Goal: Information Seeking & Learning: Check status

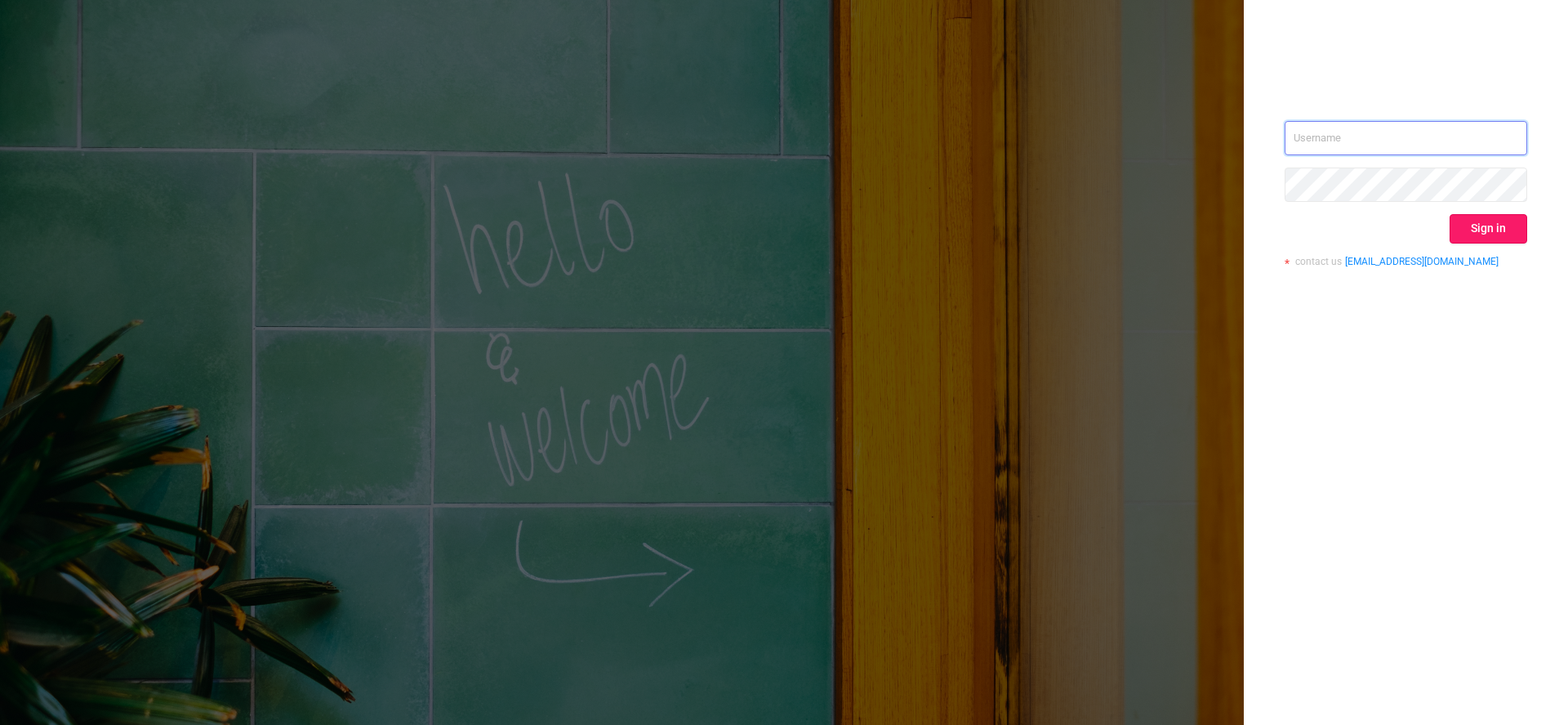
type input "[EMAIL_ADDRESS][DOMAIN_NAME]"
click at [1493, 231] on button "Sign in" at bounding box center [1488, 228] width 78 height 29
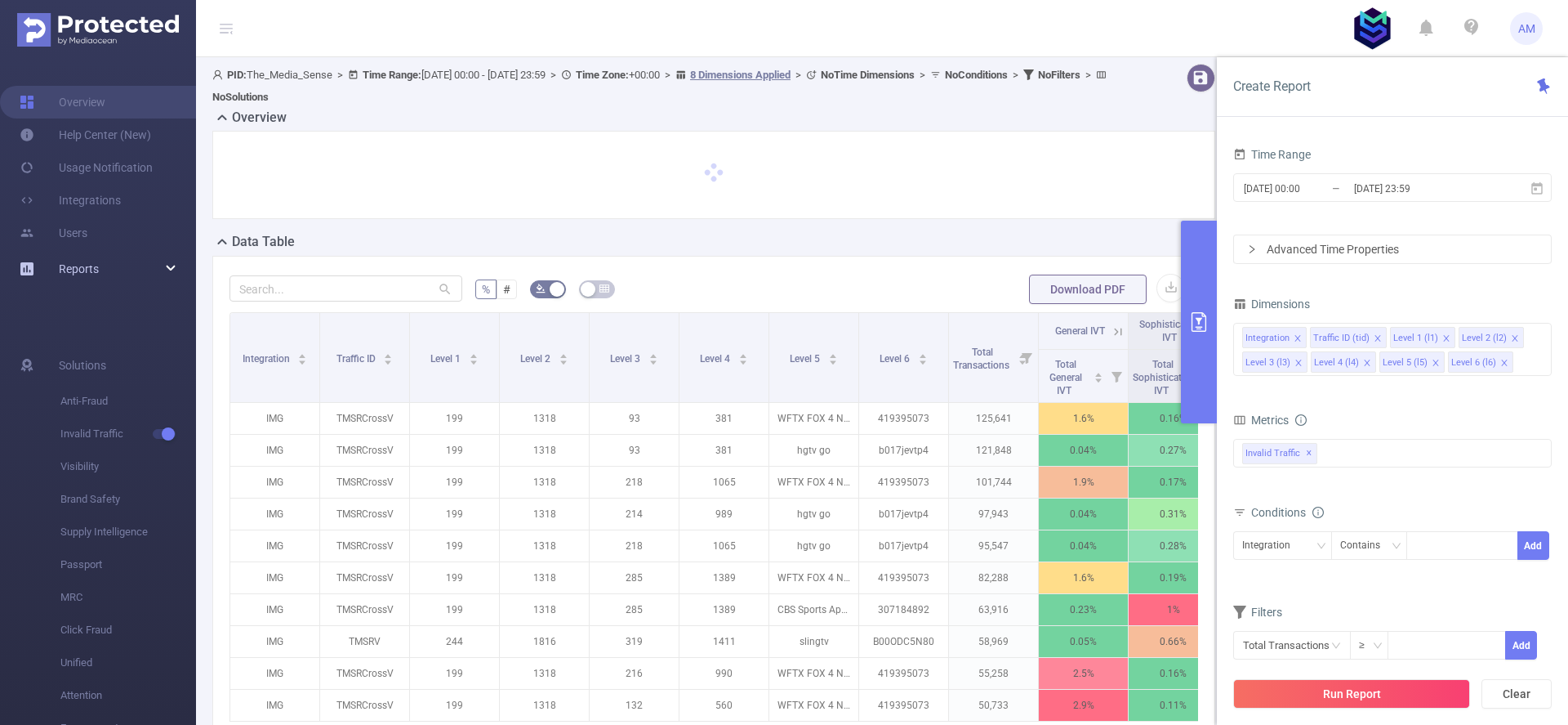
click at [89, 271] on span "Reports" at bounding box center [79, 269] width 40 height 13
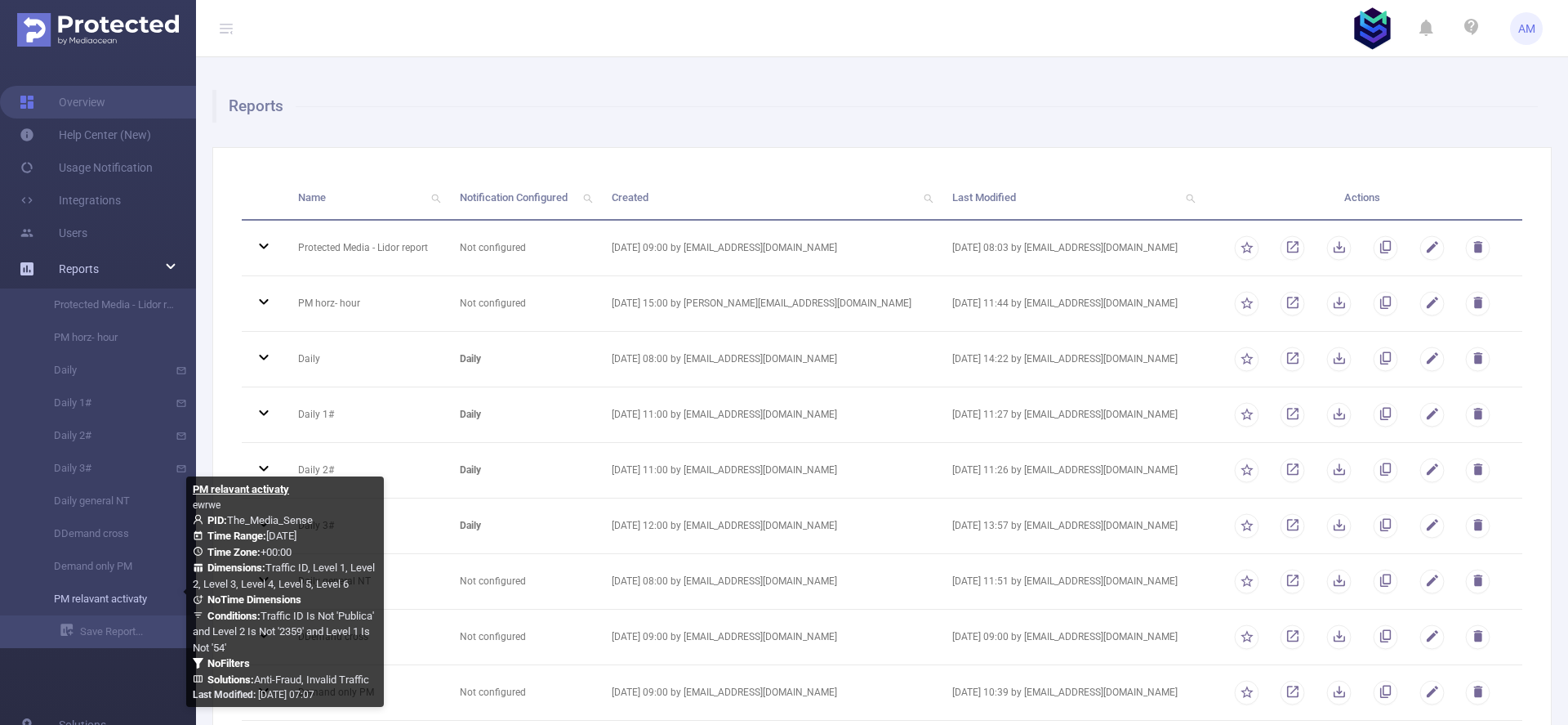
click at [119, 598] on link "PM relavant activaty" at bounding box center [104, 598] width 144 height 32
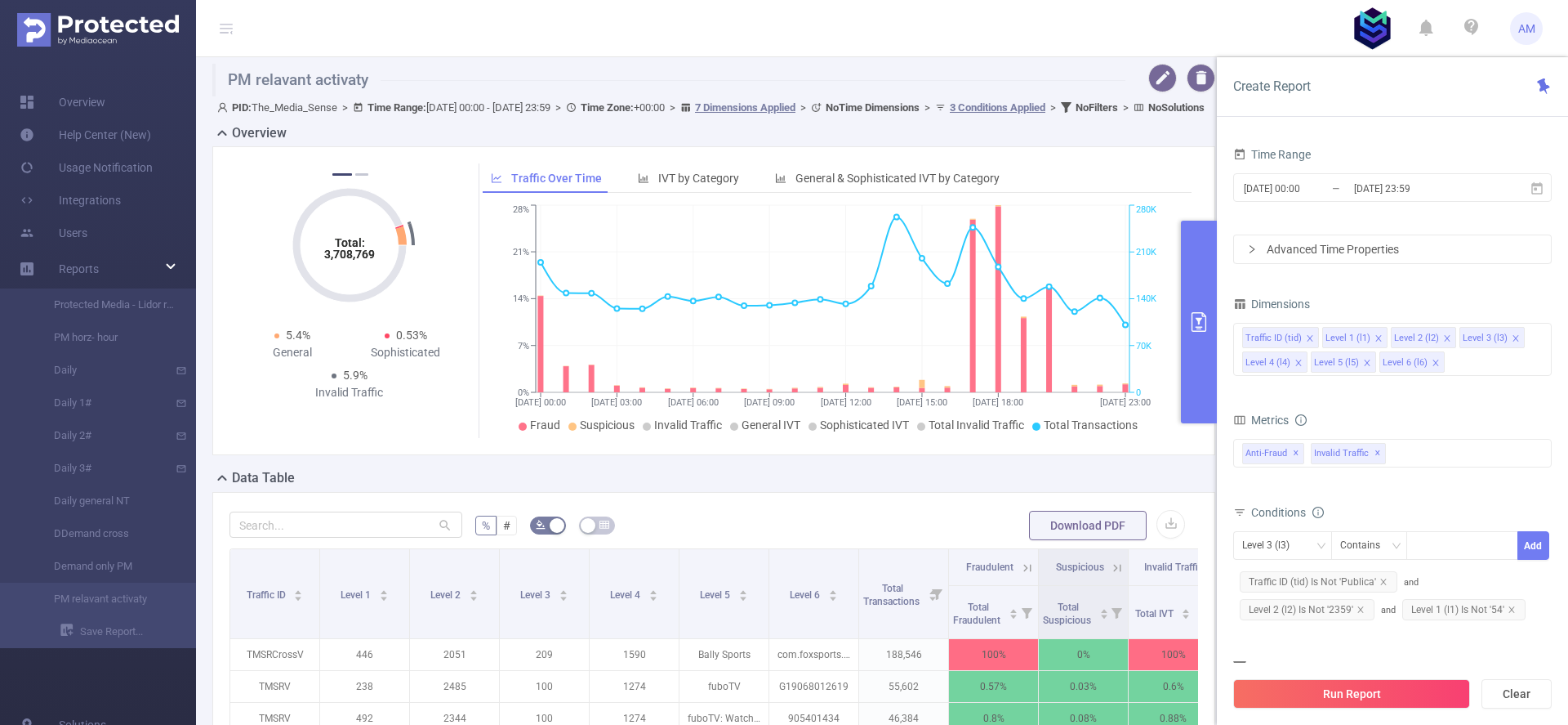
scroll to position [82, 0]
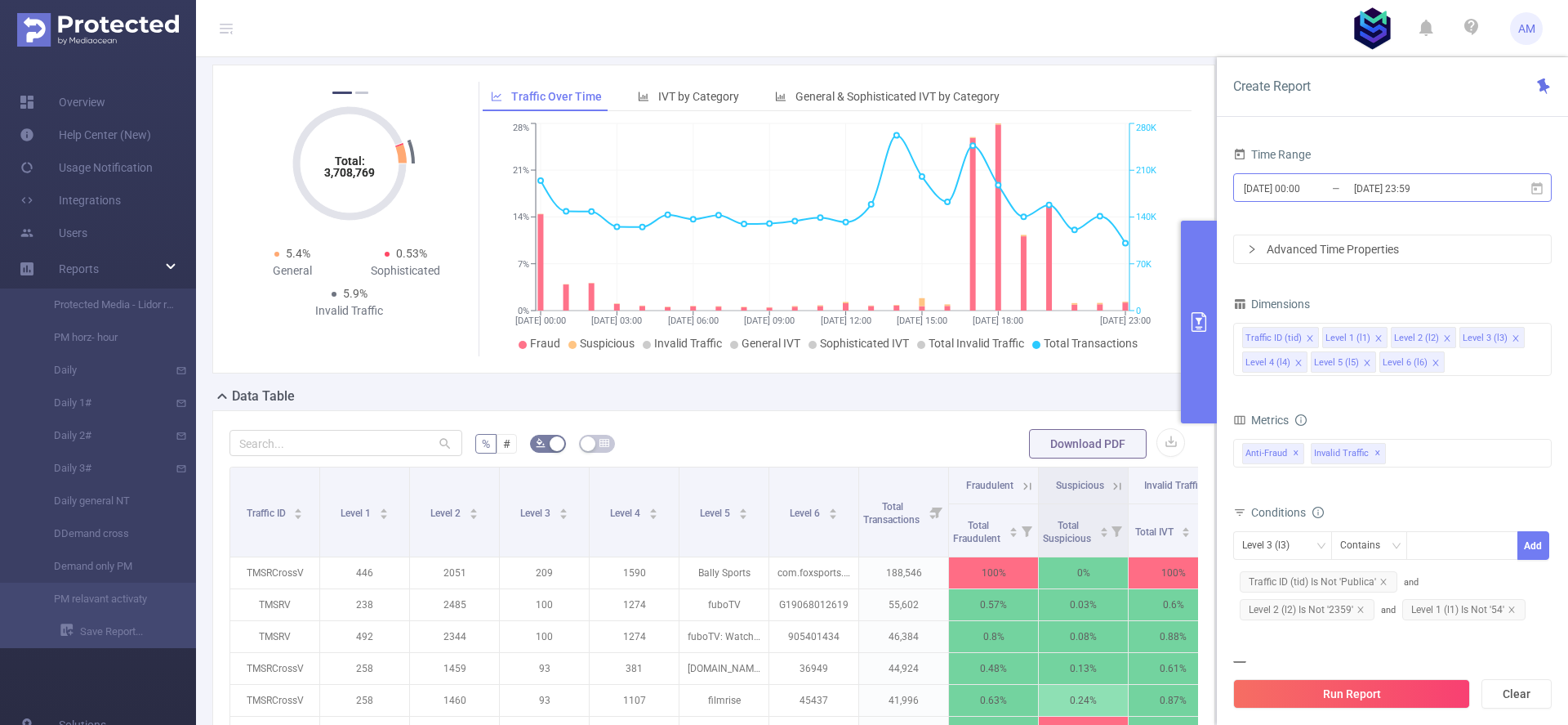
click at [1395, 192] on input "[DATE] 23:59" at bounding box center [1418, 187] width 132 height 22
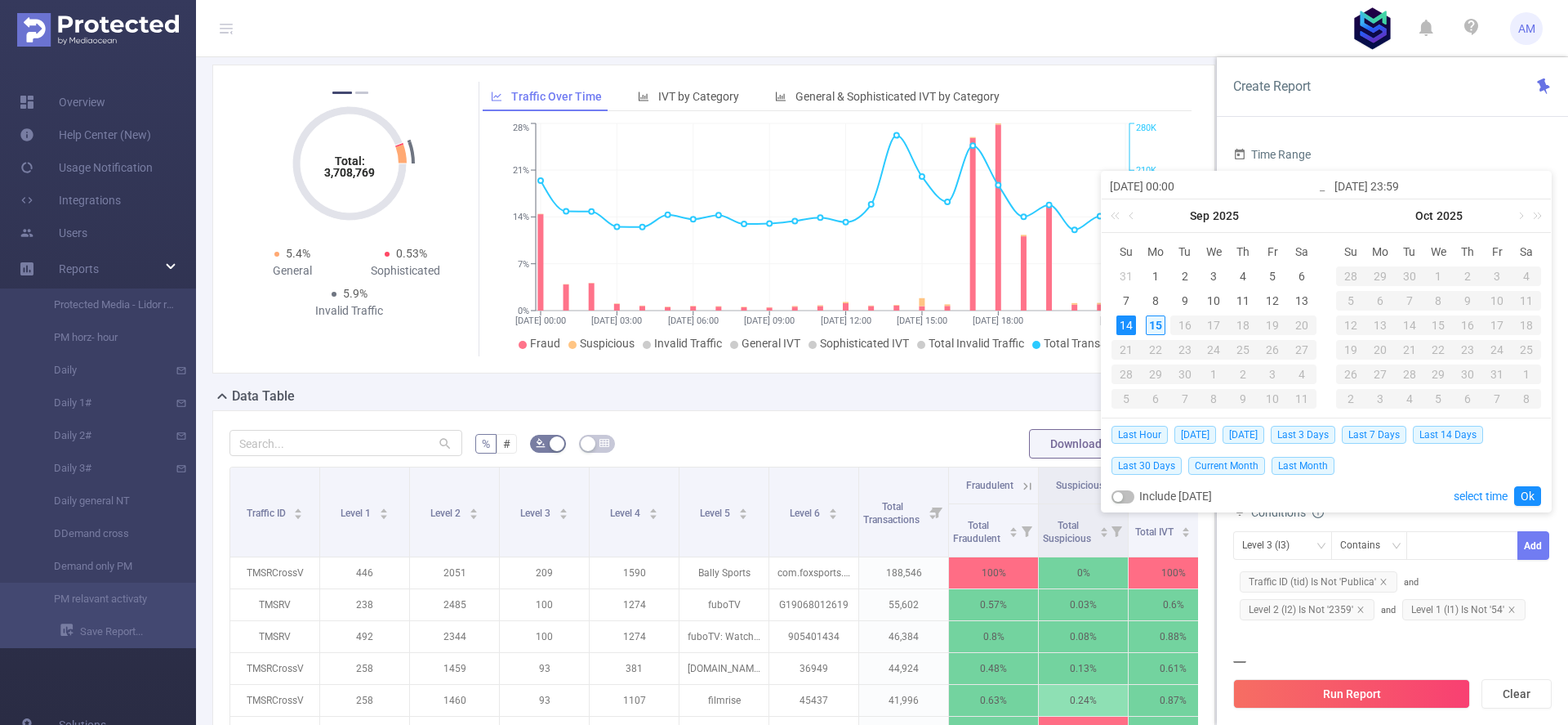
click at [1150, 321] on div "15" at bounding box center [1155, 324] width 20 height 20
click at [1130, 323] on div "14" at bounding box center [1126, 324] width 20 height 20
type input "[DATE] 23:59"
click at [1333, 688] on button "Run Report" at bounding box center [1351, 694] width 237 height 29
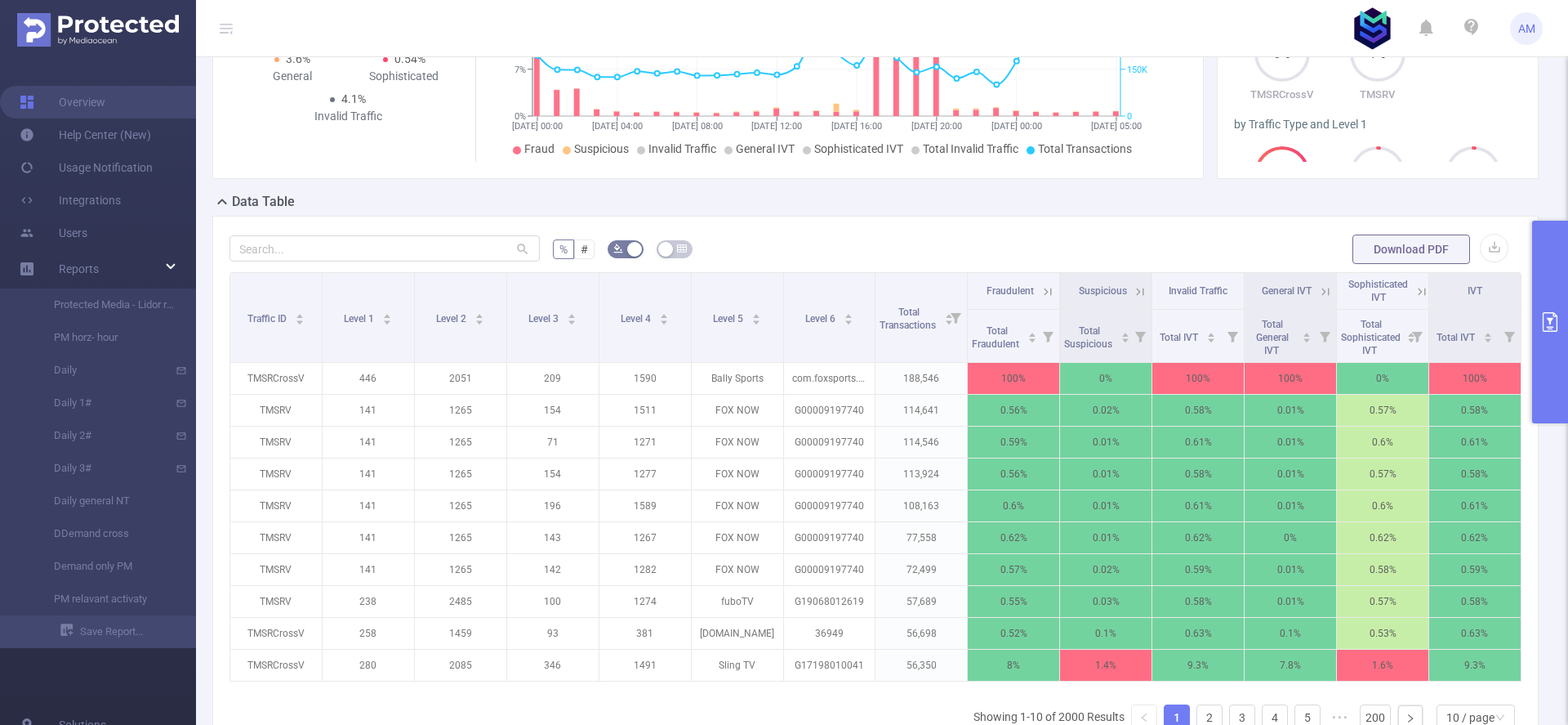
scroll to position [326, 0]
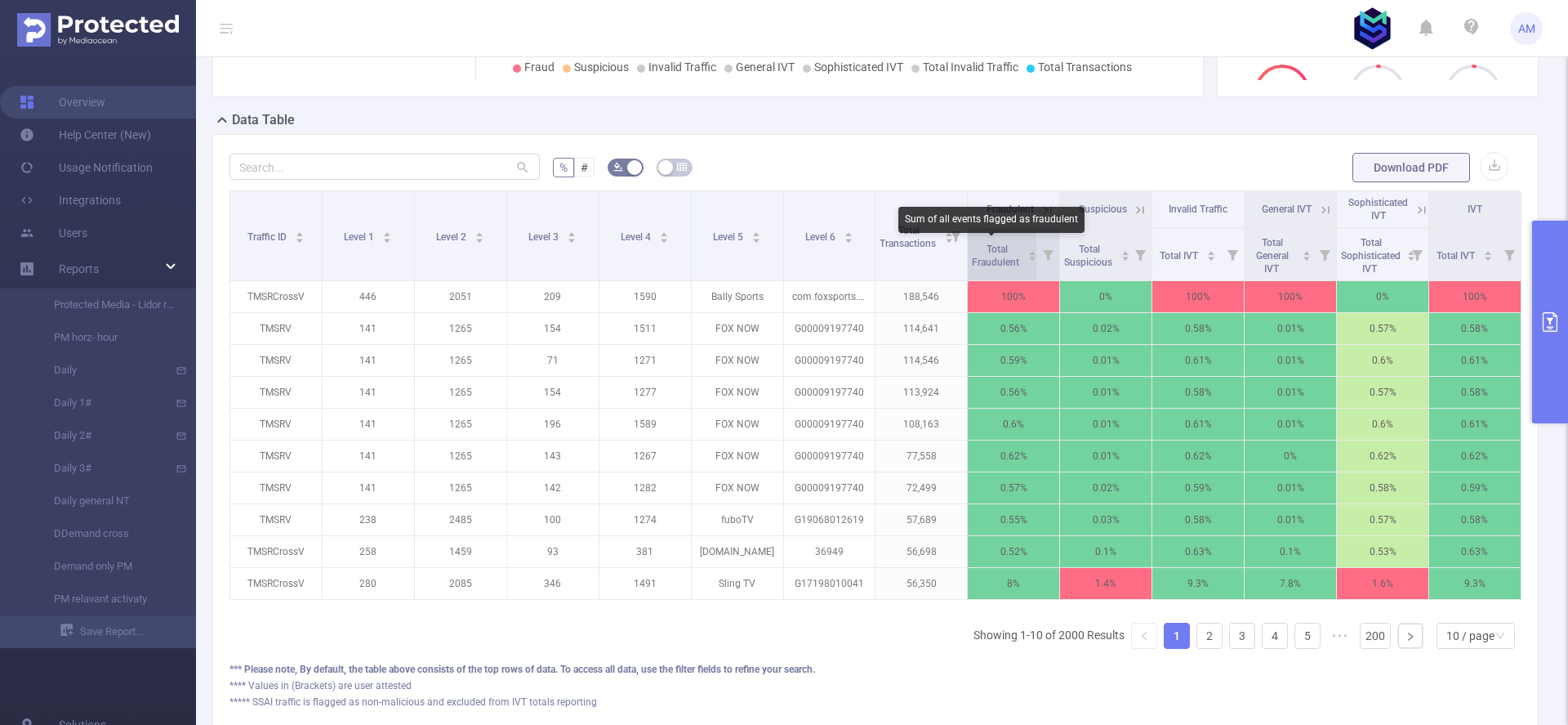
click at [1000, 256] on span "Total Fraudulent" at bounding box center [997, 256] width 49 height 25
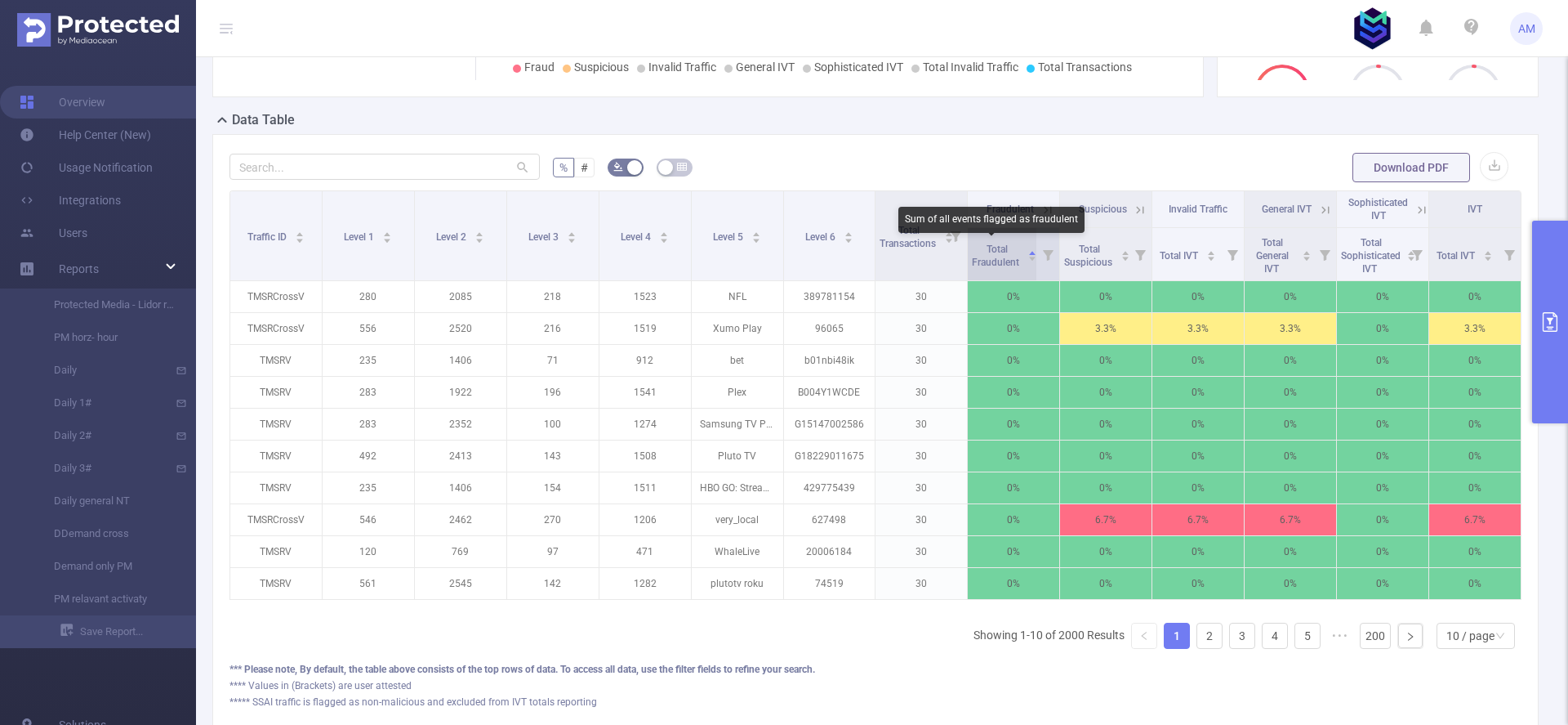
click at [1000, 256] on span "Total Fraudulent" at bounding box center [997, 256] width 49 height 25
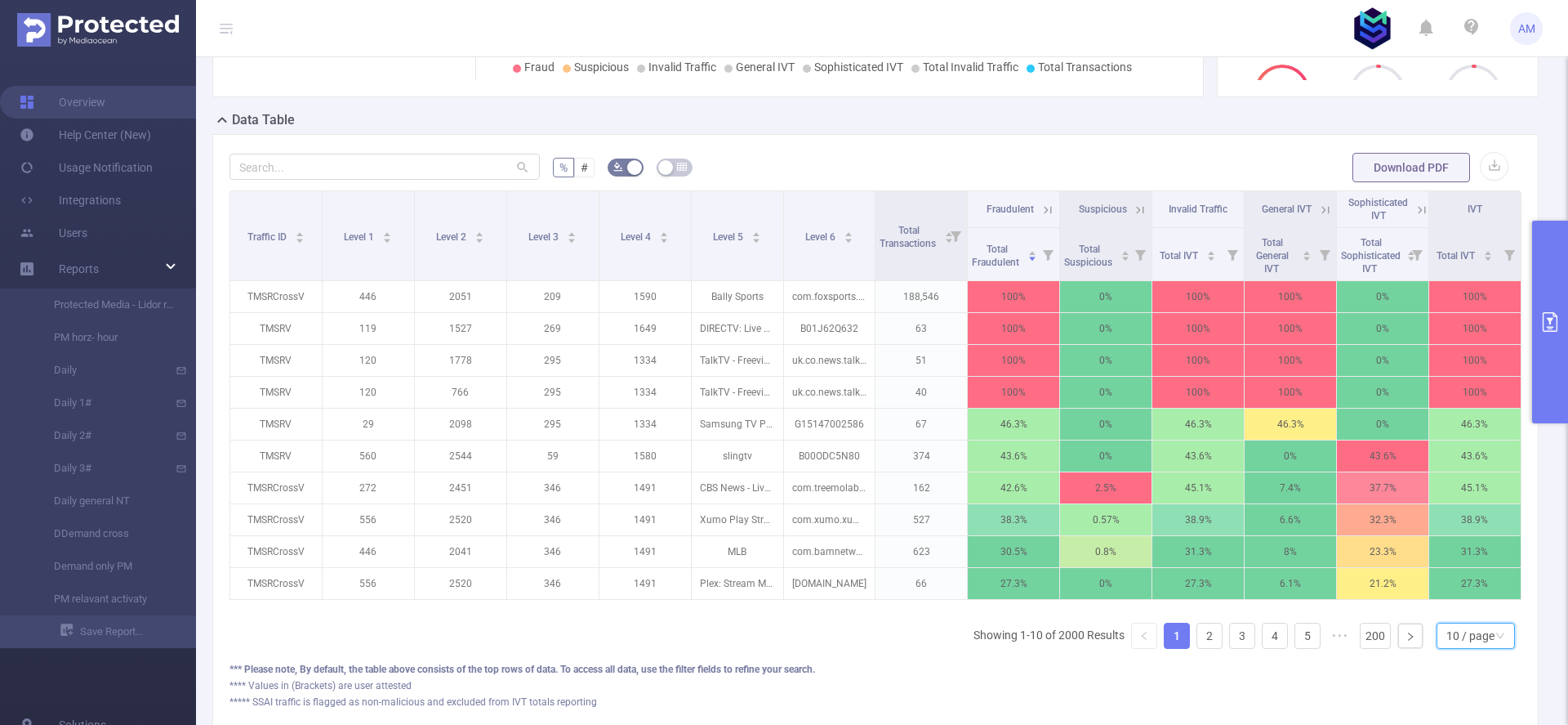
click at [1446, 645] on div "10 / page" at bounding box center [1470, 636] width 48 height 25
click at [1459, 621] on li "50 / page" at bounding box center [1462, 617] width 78 height 26
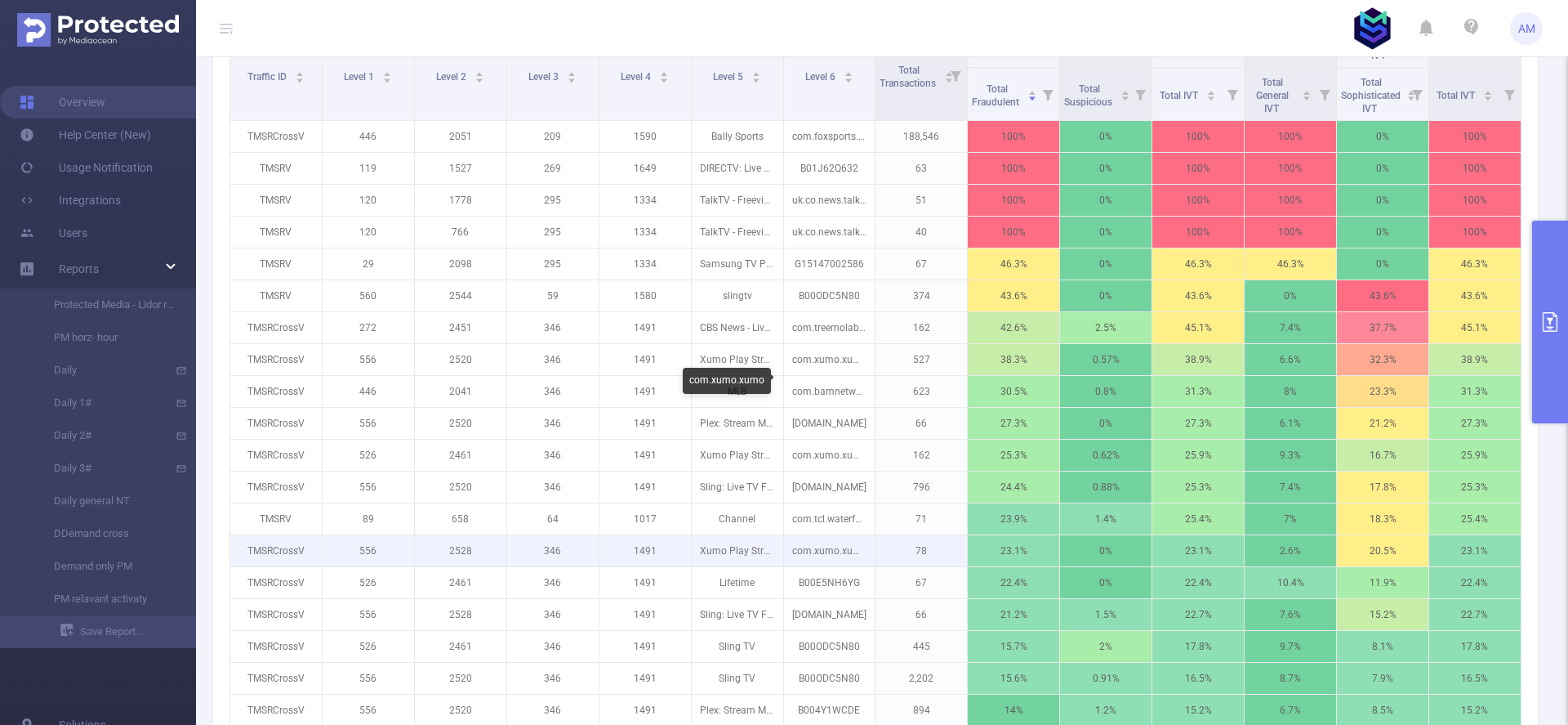
scroll to position [408, 0]
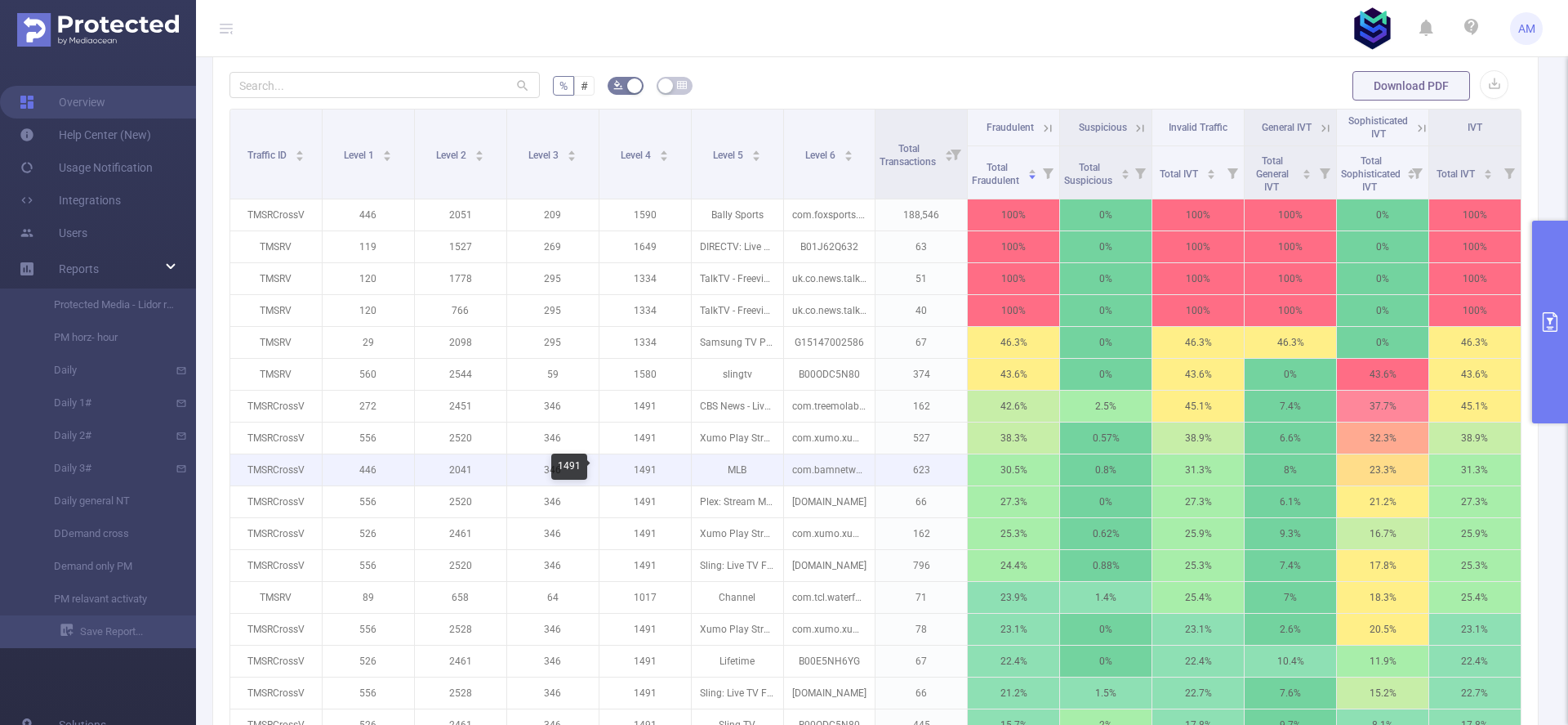
click at [641, 471] on p "1491" at bounding box center [645, 469] width 91 height 31
copy p "1491"
click at [454, 465] on p "2041" at bounding box center [460, 469] width 91 height 31
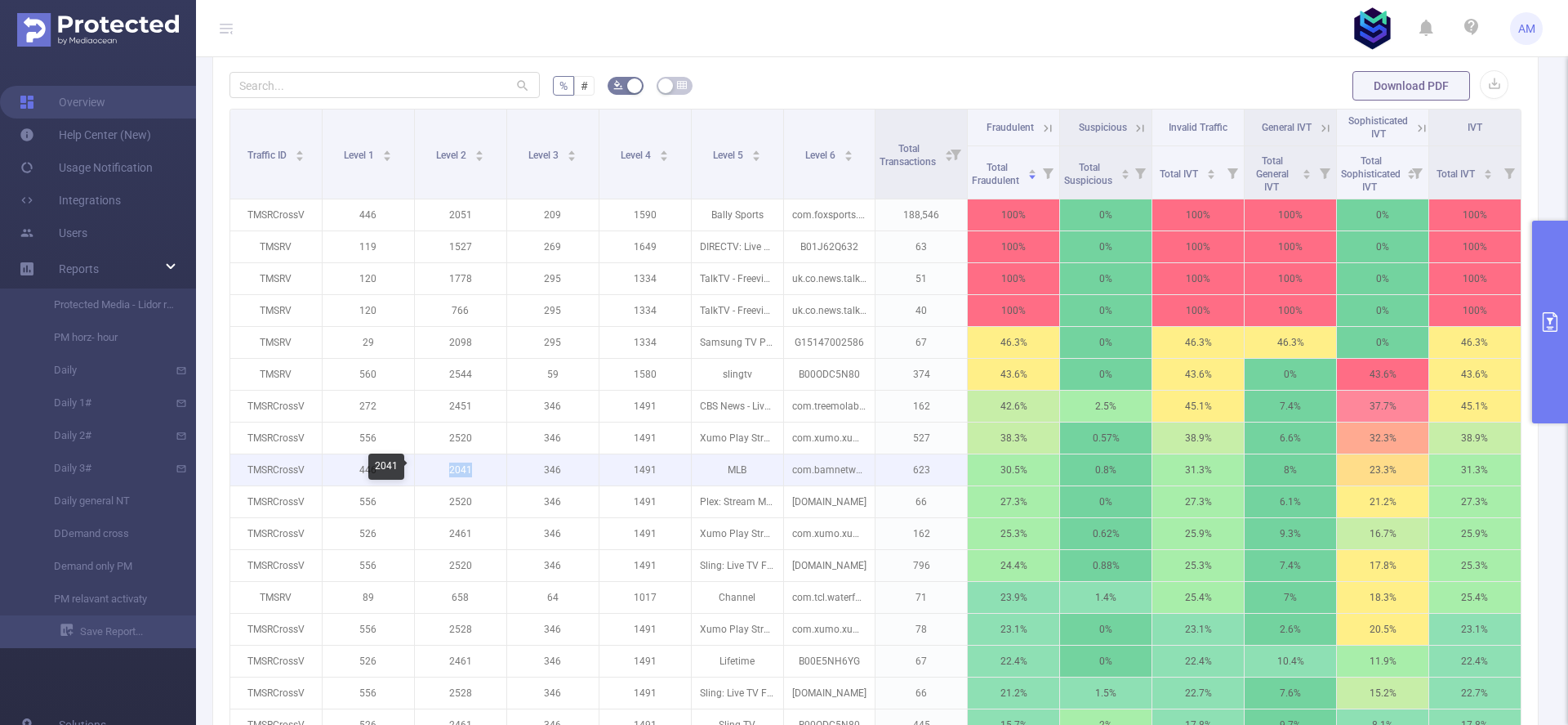
copy p "2041"
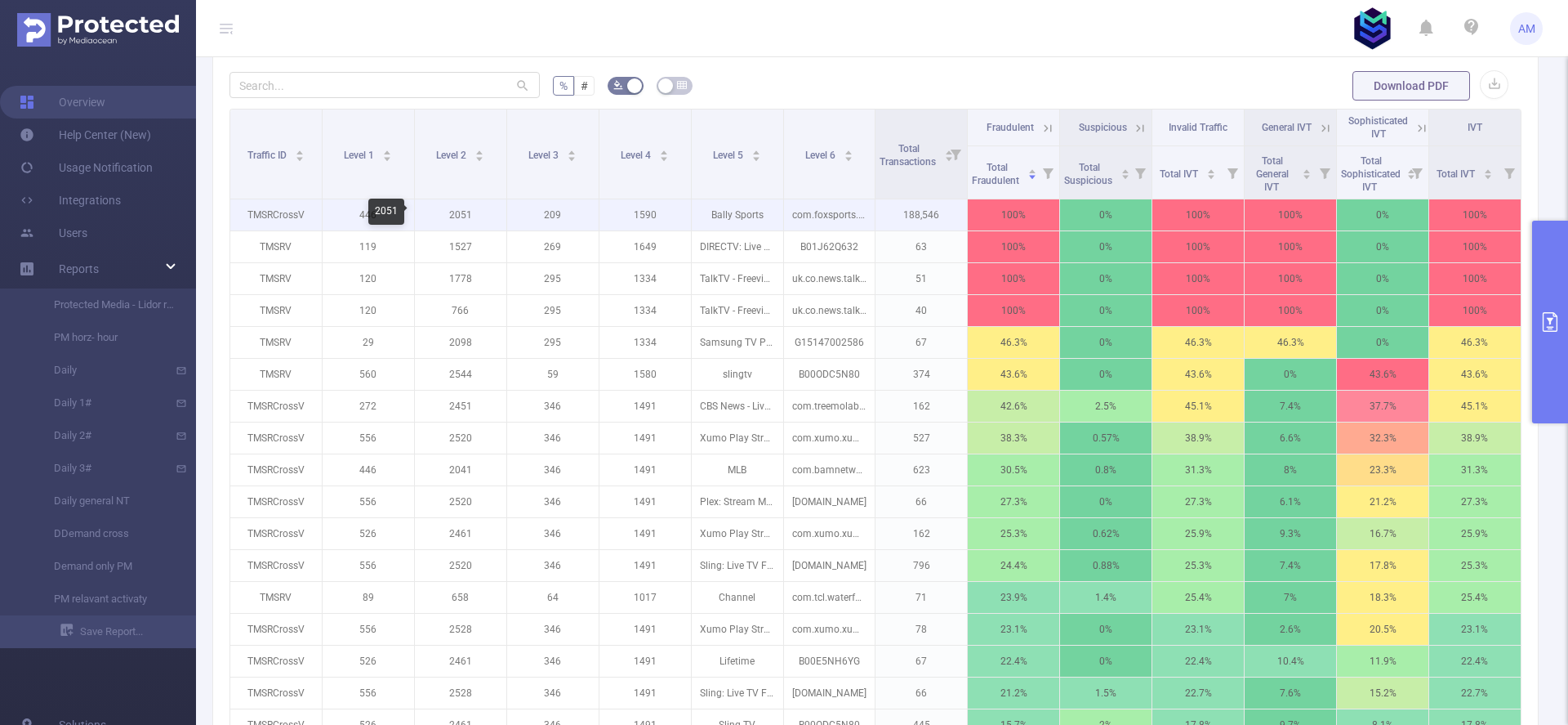
click at [458, 210] on p "2051" at bounding box center [460, 215] width 91 height 31
copy p "2051"
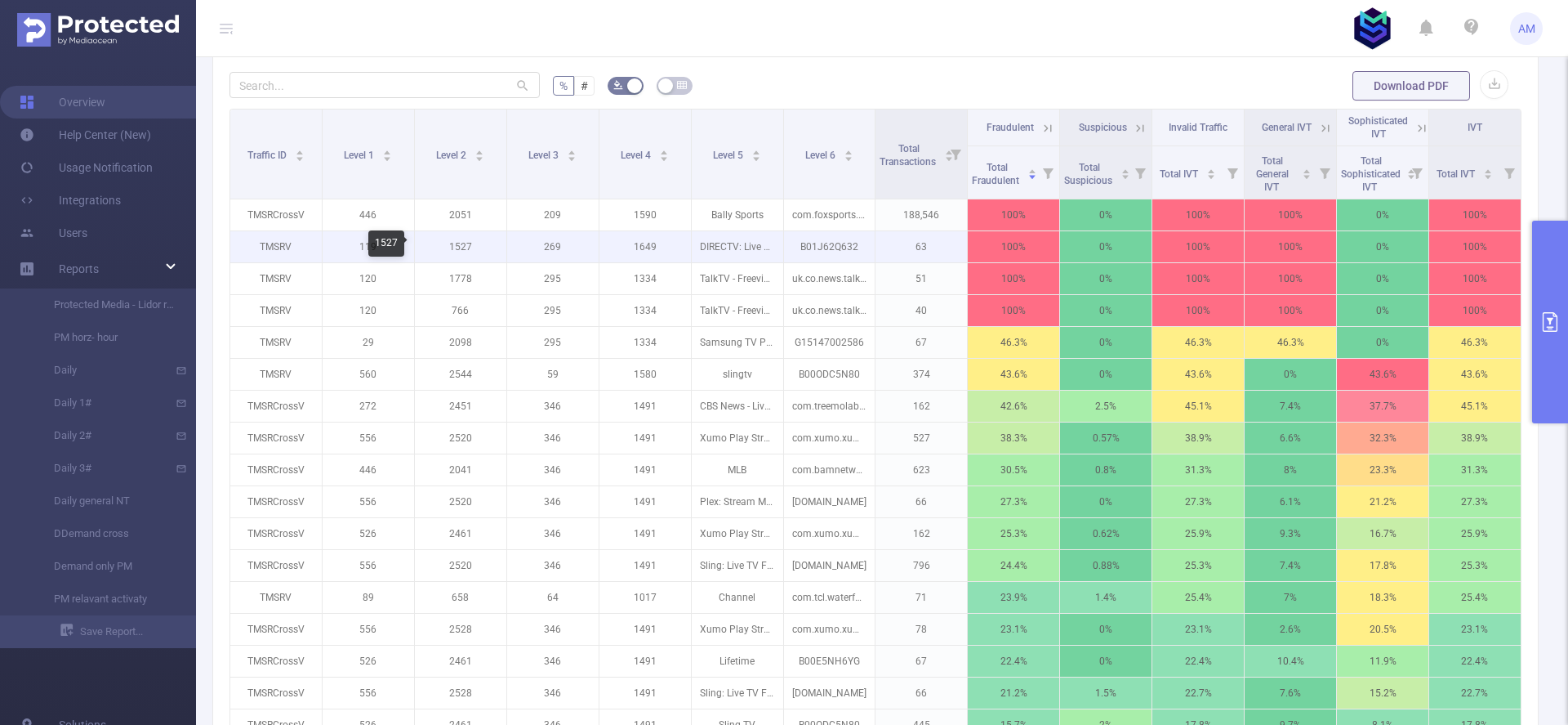
click at [458, 250] on p "1527" at bounding box center [460, 246] width 91 height 31
copy p "1527"
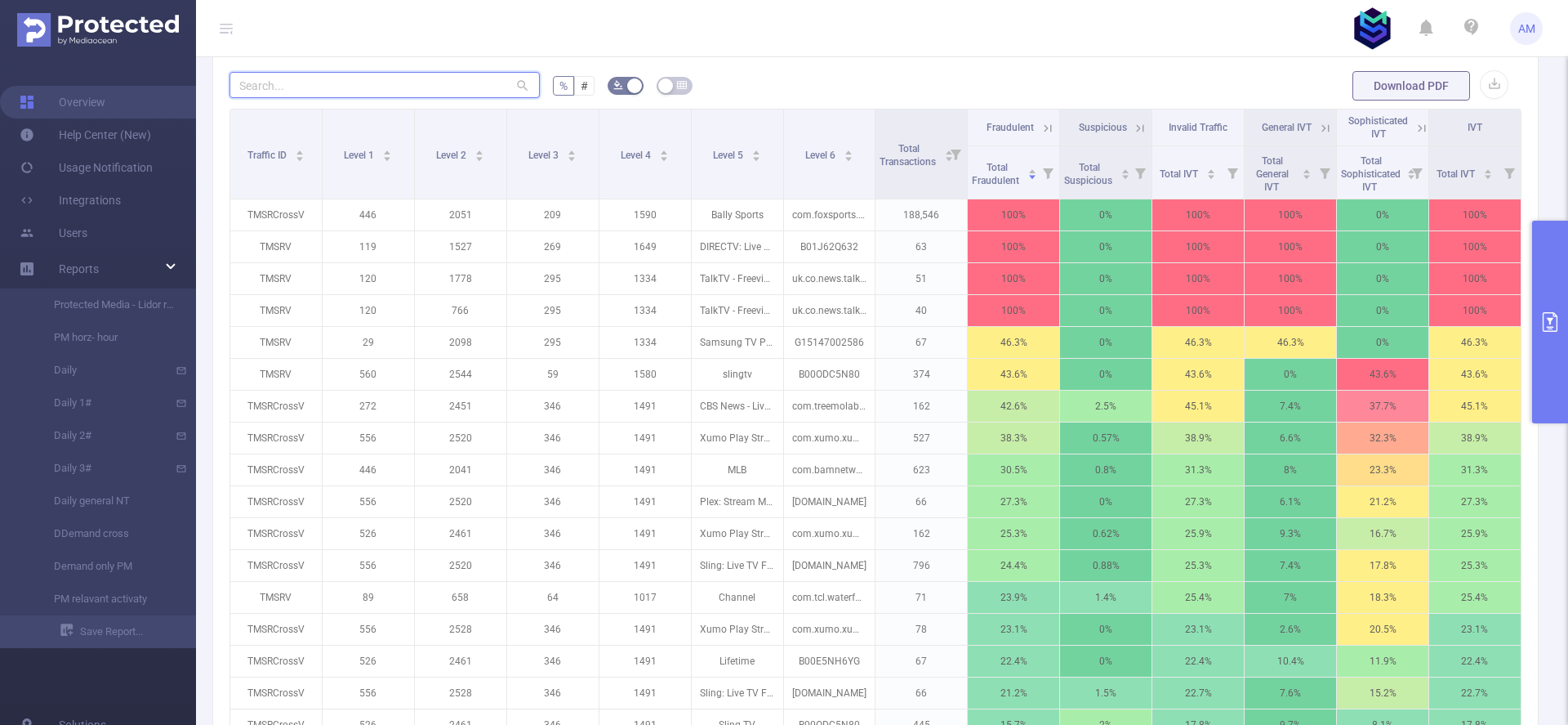
click at [325, 75] on input "text" at bounding box center [384, 85] width 310 height 26
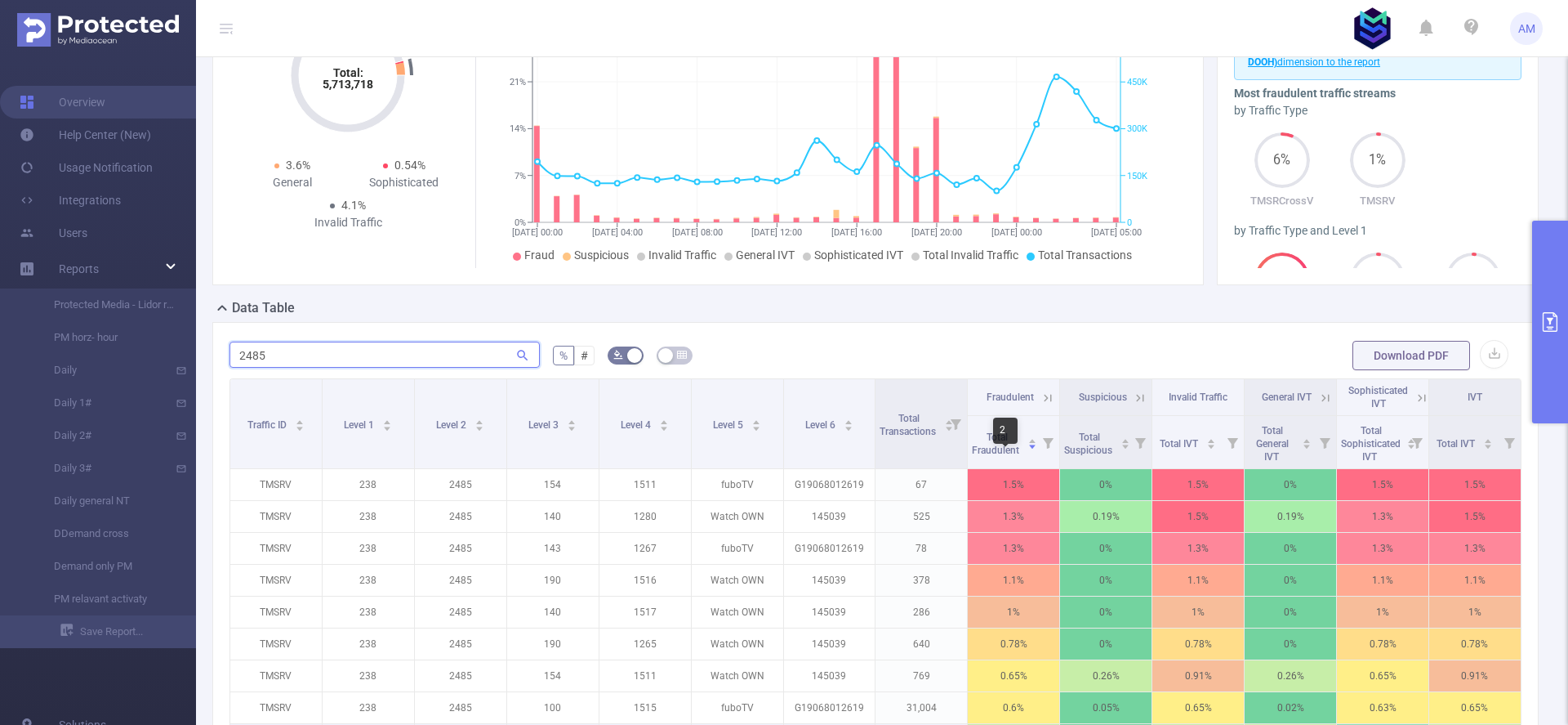
scroll to position [82, 0]
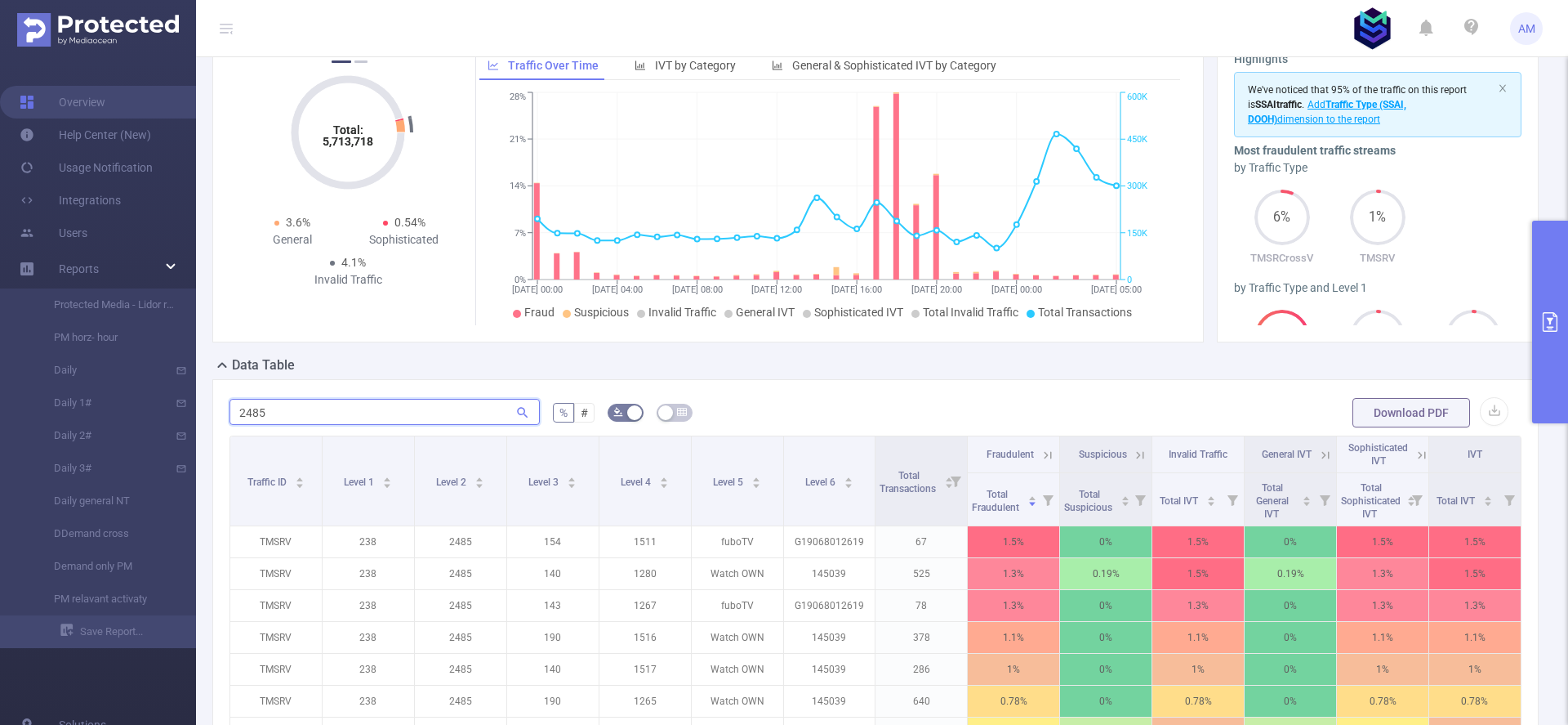
type input "2485"
